Goal: Information Seeking & Learning: Learn about a topic

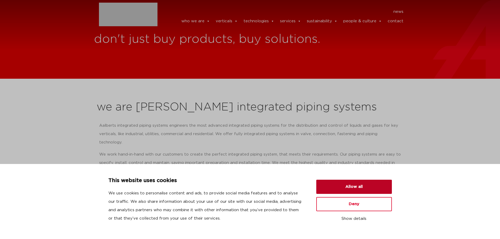
click at [369, 187] on button "Allow all" at bounding box center [354, 187] width 76 height 14
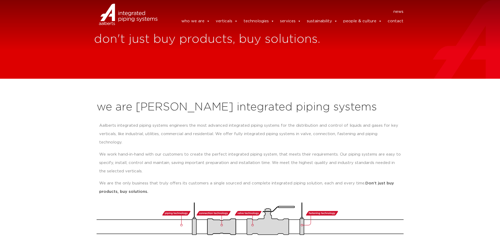
click at [204, 21] on link "who we are" at bounding box center [195, 21] width 29 height 10
